Goal: Transaction & Acquisition: Purchase product/service

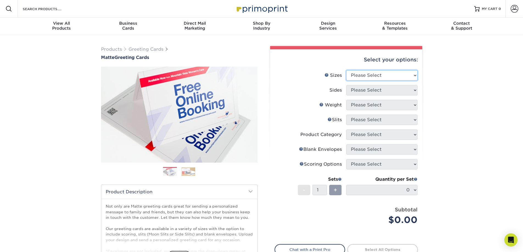
click at [391, 74] on select "Please Select 4.25" x 11" 5.5" x 8.5" 6" x 9" 6" x 12" 7" x 10" 8.5" x 11"" at bounding box center [381, 75] width 71 height 10
select select "4.25x11.00"
click at [346, 70] on select "Please Select 4.25" x 11" 5.5" x 8.5" 6" x 9" 6" x 12" 7" x 10" 8.5" x 11"" at bounding box center [381, 75] width 71 height 10
click at [389, 91] on select "Please Select Print Both Sides Print Front Only" at bounding box center [381, 90] width 71 height 10
select select "32d3c223-f82c-492b-b915-ba065a00862f"
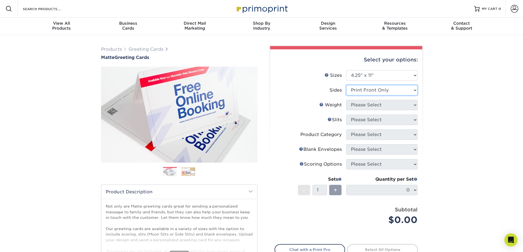
click at [346, 85] on select "Please Select Print Both Sides Print Front Only" at bounding box center [381, 90] width 71 height 10
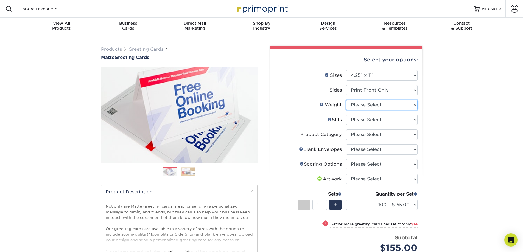
click at [387, 104] on select "Please Select 14PT" at bounding box center [381, 105] width 71 height 10
select select "14PT"
click at [346, 100] on select "Please Select 14PT" at bounding box center [381, 105] width 71 height 10
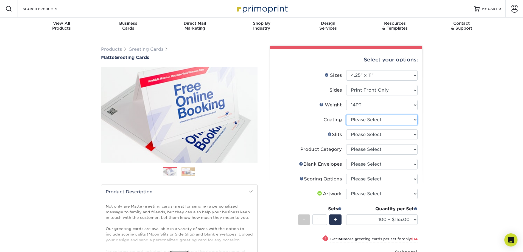
click at [397, 120] on select at bounding box center [381, 120] width 71 height 10
select select "121bb7b5-3b4d-429f-bd8d-bbf80e953313"
click at [346, 115] on select at bounding box center [381, 120] width 71 height 10
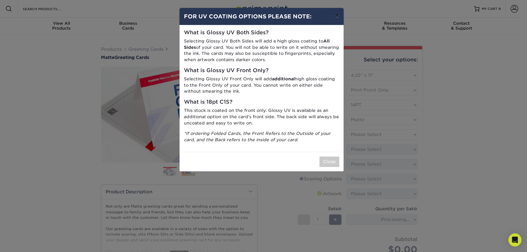
click at [338, 15] on button "×" at bounding box center [337, 15] width 13 height 15
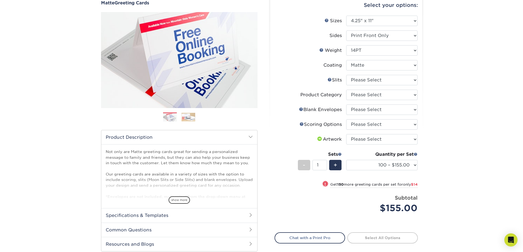
scroll to position [55, 0]
click at [358, 78] on select "Please Select Moon Slits Bottom Panel Moon Slits Right Panel No Gift Card Slits…" at bounding box center [381, 80] width 71 height 10
select select "c4055f3c-a707-4a99-931b-ce83690041fd"
click at [346, 75] on select "Please Select Moon Slits Bottom Panel Moon Slits Right Panel No Gift Card Slits…" at bounding box center [381, 80] width 71 height 10
click at [369, 95] on select "Please Select Greeting Cards" at bounding box center [381, 94] width 71 height 10
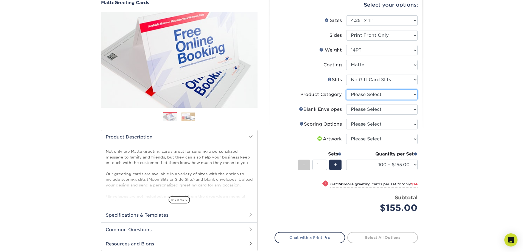
select select "b7f8198f-f281-4438-a52e-cd7a5c5c0cfc"
click at [346, 89] on select "Please Select Greeting Cards" at bounding box center [381, 94] width 71 height 10
click at [371, 111] on select "Please Select No Blank Envelopes Yes 100 Envelopes A2 Yes 250 Envelopes A2 Yes …" at bounding box center [381, 109] width 71 height 10
click at [445, 116] on div "Products Greeting Cards Matte Greeting Cards Previous Next show more /" at bounding box center [261, 138] width 523 height 316
click at [382, 125] on select "Please Select Score in Half" at bounding box center [381, 124] width 71 height 10
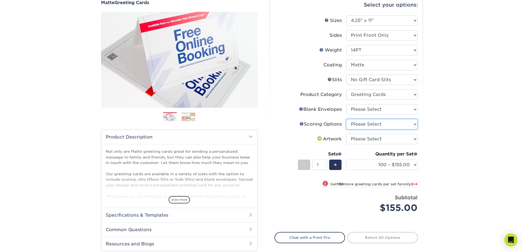
select select "b23166fa-223a-4016-b2d3-d3438452c7d9"
click at [346, 119] on select "Please Select Score in Half" at bounding box center [381, 124] width 71 height 10
click at [414, 164] on select "100 – $155.00 250 – $169.00 500 – $197.00 1000 – $240.00 2500 – $406.00 5000 – …" at bounding box center [381, 165] width 71 height 10
select select "250 – $169.00"
click at [346, 160] on select "100 – $155.00 250 – $169.00 500 – $197.00 1000 – $240.00 2500 – $406.00 5000 – …" at bounding box center [381, 165] width 71 height 10
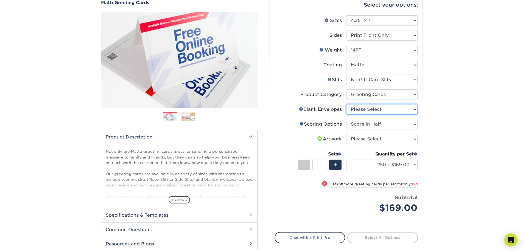
click at [390, 110] on select "Please Select No Blank Envelopes Yes 100 Envelopes A2 Yes 250 Envelopes A2 Yes …" at bounding box center [381, 109] width 71 height 10
click at [346, 104] on select "Please Select No Blank Envelopes Yes 100 Envelopes A2 Yes 250 Envelopes A2 Yes …" at bounding box center [381, 109] width 71 height 10
click at [349, 108] on select "Please Select No Blank Envelopes Yes 100 Envelopes A2 Yes 250 Envelopes A2 Yes …" at bounding box center [381, 109] width 71 height 10
click at [346, 104] on select "Please Select No Blank Envelopes Yes 100 Envelopes A2 Yes 250 Envelopes A2 Yes …" at bounding box center [381, 109] width 71 height 10
click at [366, 110] on select "Please Select No Blank Envelopes Yes 100 Envelopes A2 Yes 250 Envelopes A2 Yes …" at bounding box center [381, 109] width 71 height 10
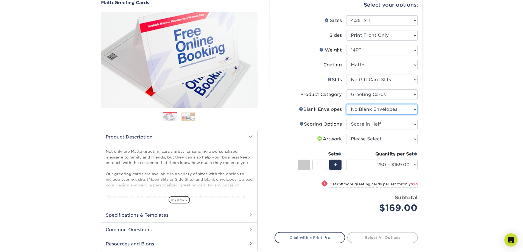
select select "245904c8-12b8-4e0a-b372-ccc9543c6456"
click at [346, 104] on select "Please Select No Blank Envelopes Yes 100 Envelopes A2 Yes 250 Envelopes A2 Yes …" at bounding box center [381, 109] width 71 height 10
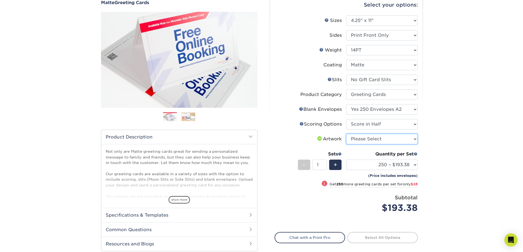
click at [360, 142] on select "Please Select I will upload files I need a design - $75" at bounding box center [381, 139] width 71 height 10
select select "upload"
click at [346, 134] on select "Please Select I will upload files I need a design - $75" at bounding box center [381, 139] width 71 height 10
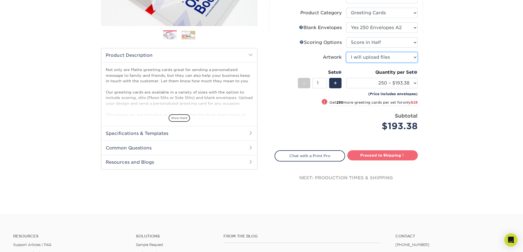
scroll to position [137, 0]
click at [368, 155] on link "Proceed to Shipping" at bounding box center [382, 155] width 70 height 10
type input "Set 1"
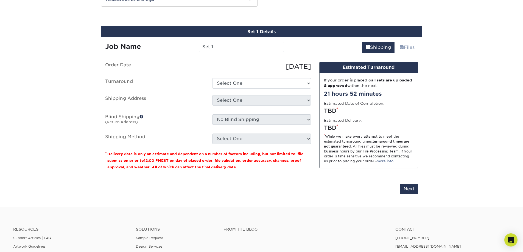
scroll to position [302, 0]
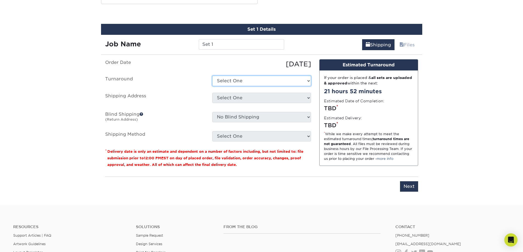
click at [280, 84] on select "Select One 2-4 Business Days 2 Day Next Business Day" at bounding box center [261, 81] width 99 height 10
select select "84f195ef-4968-4ca7-aecb-baab5f738644"
click at [212, 76] on select "Select One 2-4 Business Days 2 Day Next Business Day" at bounding box center [261, 81] width 99 height 10
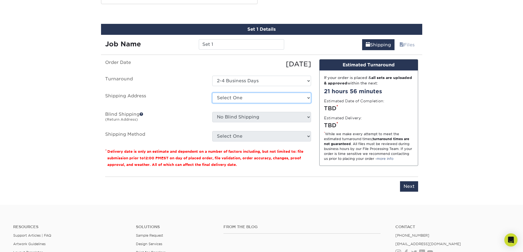
click at [278, 98] on select "Select One + Add New Address - Login" at bounding box center [261, 98] width 99 height 10
select select "newaddress"
click at [212, 93] on select "Select One + Add New Address - Login" at bounding box center [261, 98] width 99 height 10
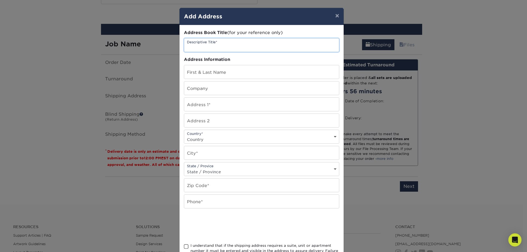
click at [227, 44] on input "text" at bounding box center [261, 44] width 155 height 13
click at [228, 75] on input "text" at bounding box center [261, 71] width 155 height 13
type input "[PERSON_NAME]"
type input "Pediatric Smiles and Braces"
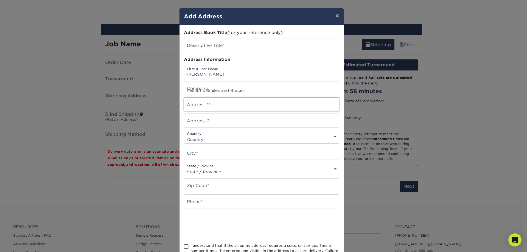
type input "1028 W 950 N"
type input "Suite 102"
select select "US"
type input "Orem"
select select "UT"
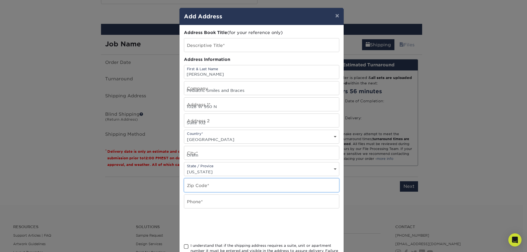
type input "84057"
type input "7168685822"
click at [204, 204] on input "7168685822" at bounding box center [261, 201] width 155 height 13
drag, startPoint x: 211, startPoint y: 205, endPoint x: 151, endPoint y: 201, distance: 60.2
click at [151, 201] on div "× Add Address Address Book Title (for your reference only) Descriptive Title* A…" at bounding box center [263, 126] width 527 height 252
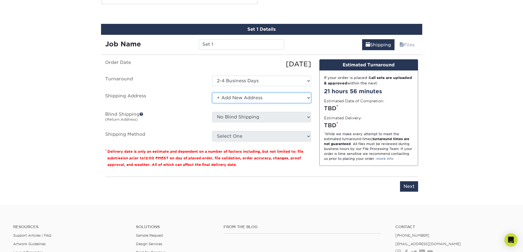
click at [285, 99] on select "Select One + Add New Address - Login" at bounding box center [261, 98] width 99 height 10
click at [212, 93] on select "Select One + Add New Address - Login" at bounding box center [261, 98] width 99 height 10
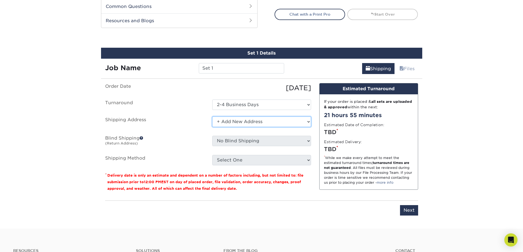
scroll to position [279, 0]
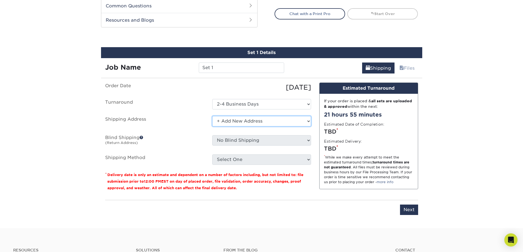
click at [276, 117] on select "Select One + Add New Address - Login" at bounding box center [261, 121] width 99 height 10
click at [212, 116] on select "Select One + Add New Address - Login" at bounding box center [261, 121] width 99 height 10
click at [412, 210] on input "Next" at bounding box center [409, 210] width 18 height 10
type input "Next"
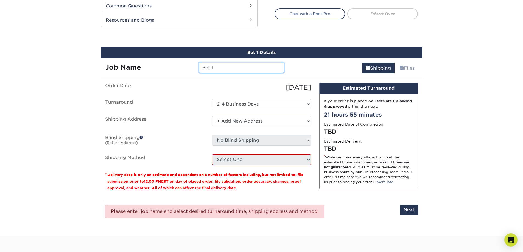
click at [219, 64] on input "Set 1" at bounding box center [241, 68] width 85 height 10
drag, startPoint x: 219, startPoint y: 68, endPoint x: 125, endPoint y: 61, distance: 94.3
click at [125, 61] on div "Job Name Set 1" at bounding box center [194, 65] width 187 height 15
type input "cards"
click at [261, 104] on select "Select One 2-4 Business Days 2 Day Next Business Day" at bounding box center [261, 104] width 99 height 10
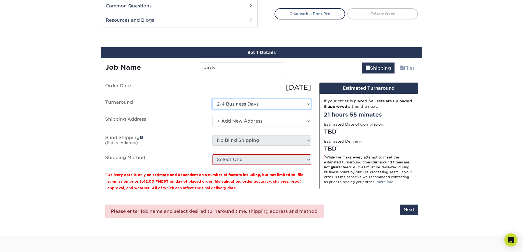
click at [260, 103] on select "Select One 2-4 Business Days 2 Day Next Business Day" at bounding box center [261, 104] width 99 height 10
click at [257, 121] on select "Select One + Add New Address - Login" at bounding box center [261, 121] width 99 height 10
click at [212, 116] on select "Select One + Add New Address - Login" at bounding box center [261, 121] width 99 height 10
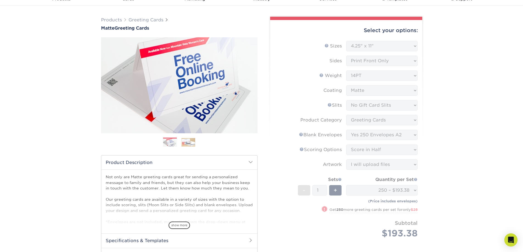
scroll to position [0, 0]
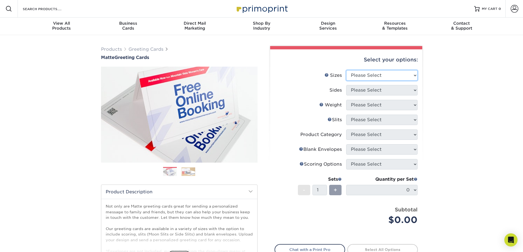
click at [372, 78] on select "Please Select 4.25" x 11" 5.5" x 8.5" 6" x 9" 6" x 12" 7" x 10" 8.5" x 11"" at bounding box center [381, 75] width 71 height 10
select select "4.25x11.00"
click at [346, 70] on select "Please Select 4.25" x 11" 5.5" x 8.5" 6" x 9" 6" x 12" 7" x 10" 8.5" x 11"" at bounding box center [381, 75] width 71 height 10
click at [372, 92] on select "Please Select Print Both Sides Print Front Only" at bounding box center [381, 90] width 71 height 10
select select "32d3c223-f82c-492b-b915-ba065a00862f"
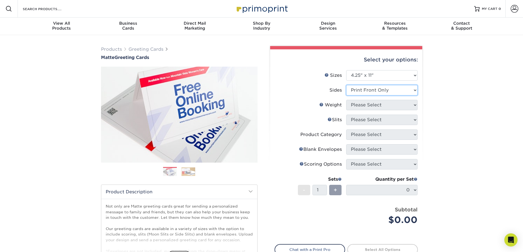
click at [346, 85] on select "Please Select Print Both Sides Print Front Only" at bounding box center [381, 90] width 71 height 10
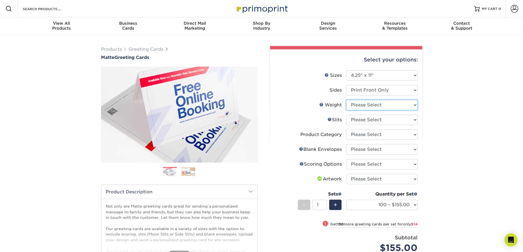
click at [372, 103] on select "Please Select 14PT" at bounding box center [381, 105] width 71 height 10
select select "14PT"
click at [346, 100] on select "Please Select 14PT" at bounding box center [381, 105] width 71 height 10
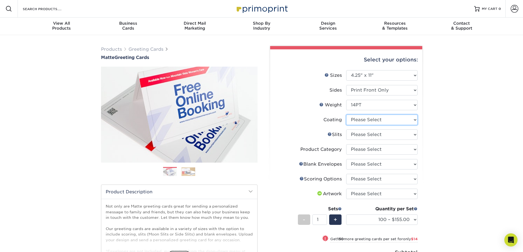
click at [381, 120] on select at bounding box center [381, 120] width 71 height 10
select select "121bb7b5-3b4d-429f-bd8d-bbf80e953313"
click at [346, 115] on select at bounding box center [381, 120] width 71 height 10
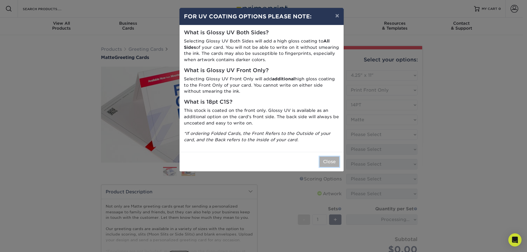
click at [334, 163] on button "Close" at bounding box center [329, 162] width 20 height 10
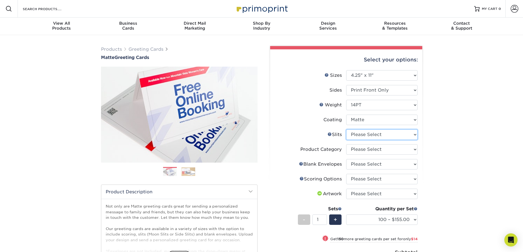
click at [387, 137] on select "Please Select Moon Slits Bottom Panel Moon Slits Right Panel No Gift Card Slits…" at bounding box center [381, 134] width 71 height 10
select select "c4055f3c-a707-4a99-931b-ce83690041fd"
click at [346, 129] on select "Please Select Moon Slits Bottom Panel Moon Slits Right Panel No Gift Card Slits…" at bounding box center [381, 134] width 71 height 10
click at [382, 152] on select "Please Select Greeting Cards" at bounding box center [381, 149] width 71 height 10
select select "b7f8198f-f281-4438-a52e-cd7a5c5c0cfc"
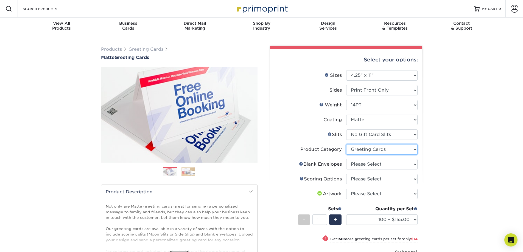
click at [346, 144] on select "Please Select Greeting Cards" at bounding box center [381, 149] width 71 height 10
click at [380, 162] on select "Please Select No Blank Envelopes Yes 100 Envelopes A2 Yes 250 Envelopes A2 Yes …" at bounding box center [381, 164] width 71 height 10
select select "245904c8-12b8-4e0a-b372-ccc9543c6456"
click at [346, 159] on select "Please Select No Blank Envelopes Yes 100 Envelopes A2 Yes 250 Envelopes A2 Yes …" at bounding box center [381, 164] width 71 height 10
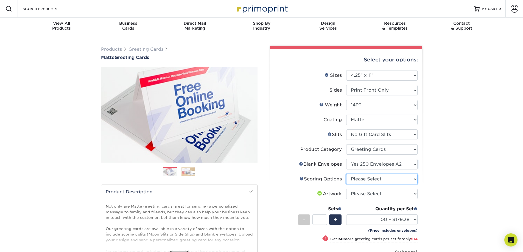
click at [373, 178] on select "Please Select Score in Half" at bounding box center [381, 179] width 71 height 10
select select "b23166fa-223a-4016-b2d3-d3438452c7d9"
click at [346, 174] on select "Please Select Score in Half" at bounding box center [381, 179] width 71 height 10
click at [372, 196] on select "Please Select I will upload files I need a design - $75" at bounding box center [381, 194] width 71 height 10
select select "upload"
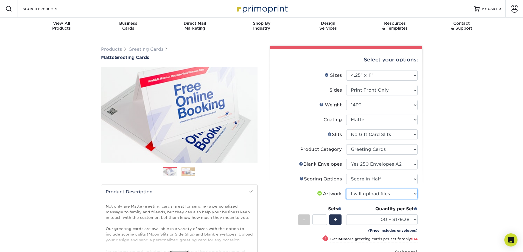
click at [346, 189] on select "Please Select I will upload files I need a design - $75" at bounding box center [381, 194] width 71 height 10
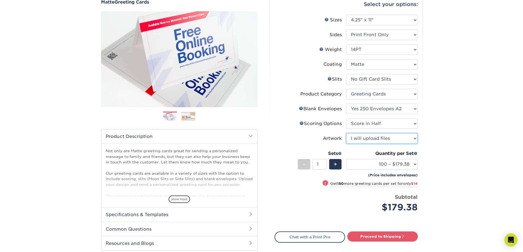
scroll to position [55, 0]
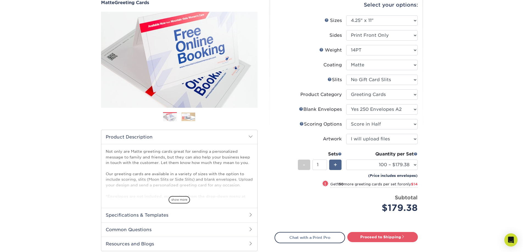
click at [335, 165] on span "+" at bounding box center [335, 165] width 4 height 8
click at [303, 166] on span "-" at bounding box center [304, 165] width 2 height 8
type input "1"
click at [412, 164] on select "100 – $179.38 250 – $193.38 500 – $221.38 1000 – $264.38 2500 – $430.38 5000 – …" at bounding box center [381, 165] width 71 height 10
select select "250 – $193.38"
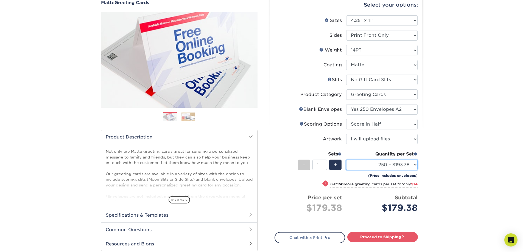
click at [346, 160] on select "100 – $179.38 250 – $193.38 500 – $221.38 1000 – $264.38 2500 – $430.38 5000 – …" at bounding box center [381, 165] width 71 height 10
click at [445, 162] on div "Products Greeting Cards Matte Greeting Cards Previous Next show more /" at bounding box center [261, 138] width 523 height 316
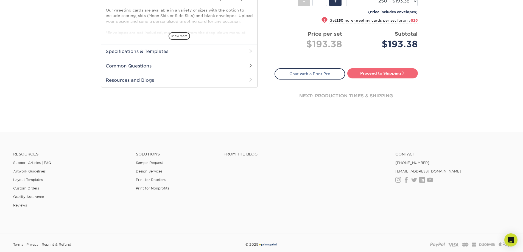
click at [377, 72] on link "Proceed to Shipping" at bounding box center [382, 73] width 70 height 10
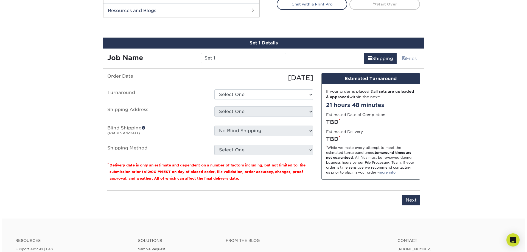
scroll to position [302, 0]
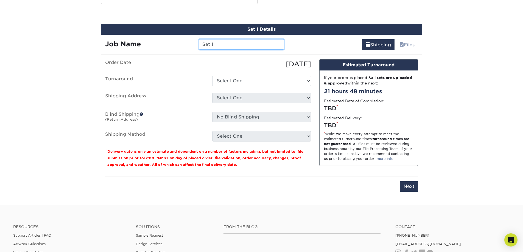
drag, startPoint x: 246, startPoint y: 42, endPoint x: 117, endPoint y: 21, distance: 130.6
type input "cards 2025"
click at [239, 82] on select "Select One 2-4 Business Days 2 Day Next Business Day" at bounding box center [261, 81] width 99 height 10
select select "84f195ef-4968-4ca7-aecb-baab5f738644"
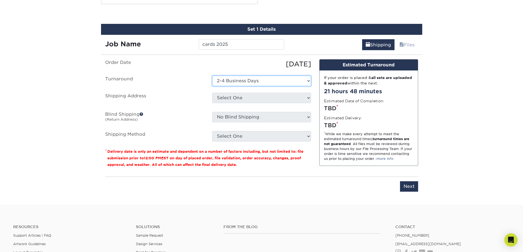
click at [212, 76] on select "Select One 2-4 Business Days 2 Day Next Business Day" at bounding box center [261, 81] width 99 height 10
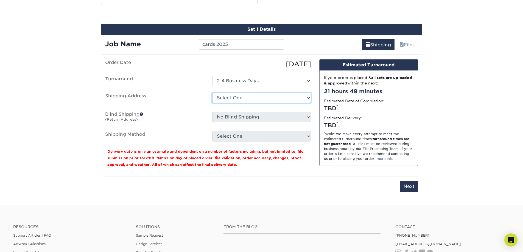
click at [237, 98] on select "Select One + Add New Address - Login" at bounding box center [261, 98] width 99 height 10
select select "newaddress"
click at [212, 93] on select "Select One + Add New Address - Login" at bounding box center [261, 98] width 99 height 10
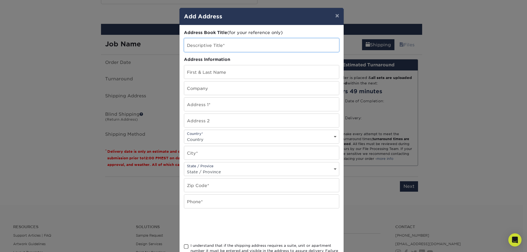
click at [236, 42] on input "text" at bounding box center [261, 44] width 155 height 13
click at [233, 70] on input "text" at bounding box center [261, 71] width 155 height 13
type input "[PERSON_NAME]"
type input "Pediatric Smiles and Braces"
type input "1028 W 950 N"
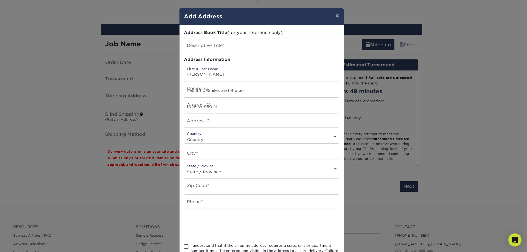
type input "Suite 102"
select select "US"
type input "Orem"
select select "UT"
type input "84057"
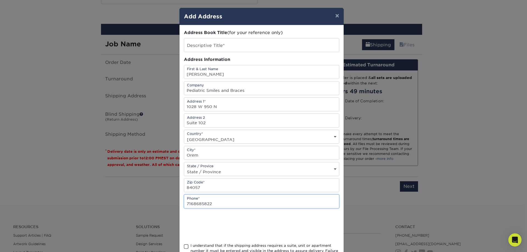
click at [211, 203] on input "7168685822" at bounding box center [261, 201] width 155 height 13
type input "7"
type input "8014345437"
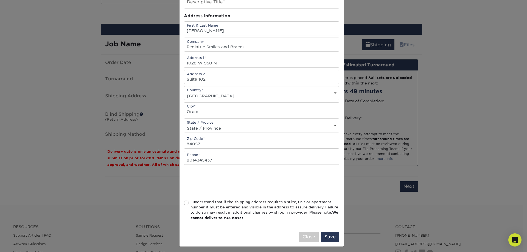
scroll to position [46, 0]
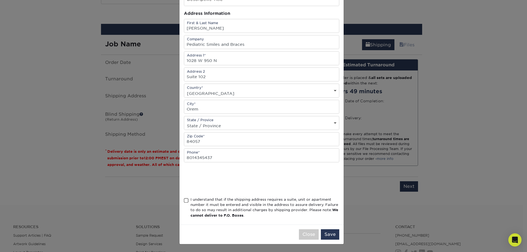
click at [184, 201] on span at bounding box center [186, 200] width 5 height 5
click at [0, 0] on input "I understand that if the shipping address requires a suite, unit or apartment n…" at bounding box center [0, 0] width 0 height 0
click at [331, 233] on button "Save" at bounding box center [330, 234] width 18 height 10
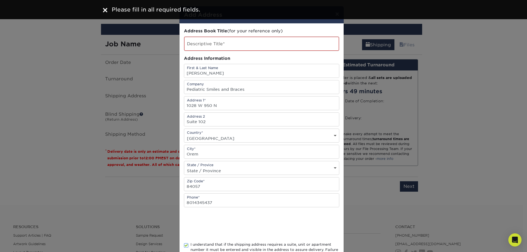
scroll to position [0, 0]
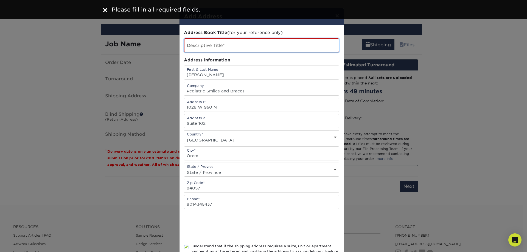
click at [235, 47] on input "text" at bounding box center [261, 45] width 155 height 14
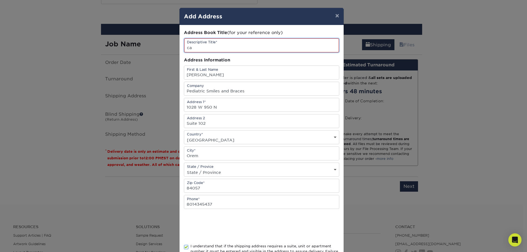
type input "c"
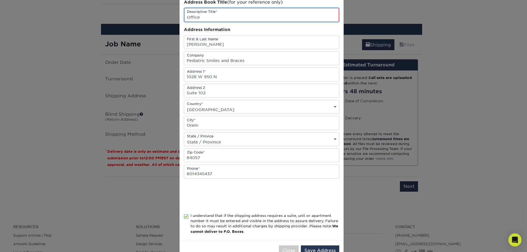
scroll to position [47, 0]
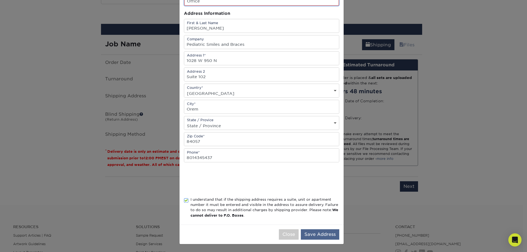
type input "Office"
click at [322, 233] on button "Save Address" at bounding box center [320, 234] width 38 height 10
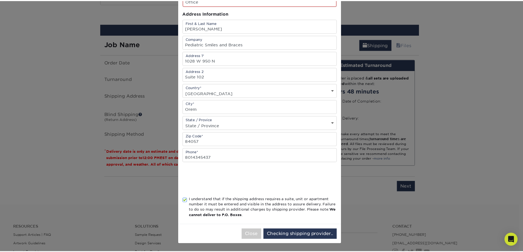
scroll to position [0, 0]
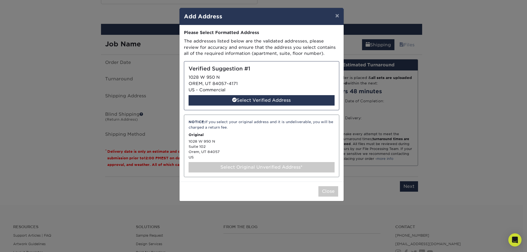
click at [229, 165] on div "Select Original Unverified Address*" at bounding box center [261, 167] width 146 height 10
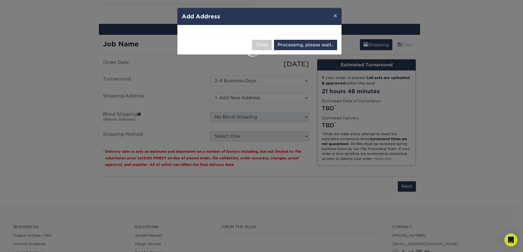
select select "286548"
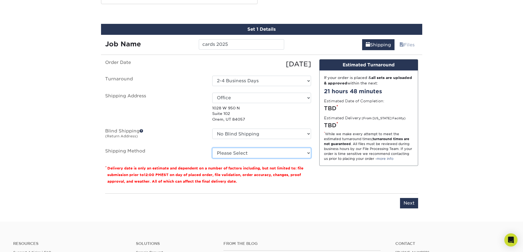
click at [239, 154] on select "Please Select Ground Shipping (+$17.05) 3 Day Shipping Service (+$22.98) 2 Day …" at bounding box center [261, 153] width 99 height 10
select select "03"
click at [212, 148] on select "Please Select Ground Shipping (+$17.05) 3 Day Shipping Service (+$22.98) 2 Day …" at bounding box center [261, 153] width 99 height 10
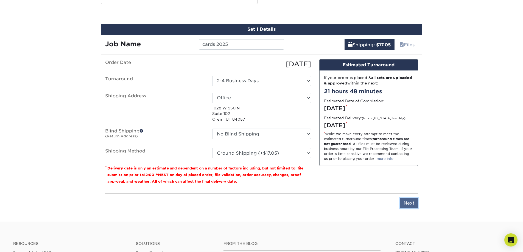
click at [412, 202] on input "Next" at bounding box center [409, 203] width 18 height 10
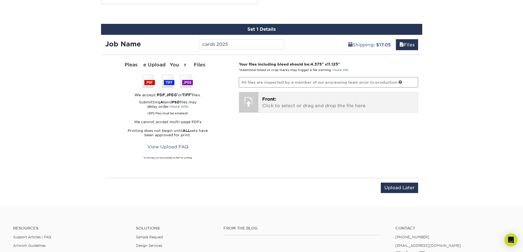
click at [254, 103] on div at bounding box center [248, 101] width 19 height 19
click at [287, 100] on p "Front: Click to select or drag and drop the file here." at bounding box center [338, 102] width 152 height 13
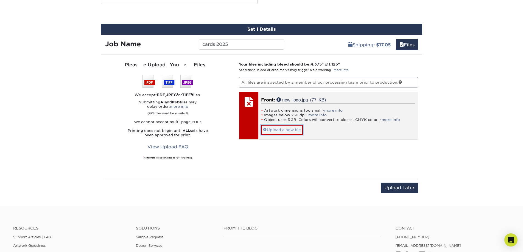
click at [287, 132] on link "Upload a new file" at bounding box center [282, 130] width 42 height 10
click at [265, 130] on span at bounding box center [265, 130] width 4 height 4
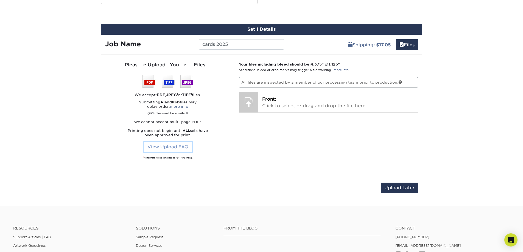
click at [169, 148] on link "View Upload FAQ" at bounding box center [168, 147] width 48 height 10
